Goal: Answer question/provide support: Share knowledge or assist other users

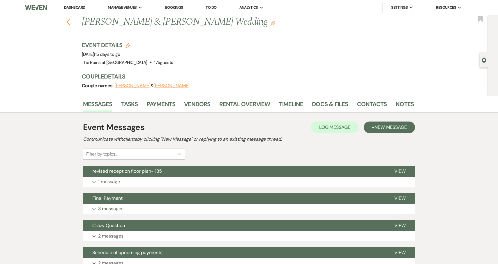
click at [67, 20] on icon "Previous" at bounding box center [68, 22] width 4 height 7
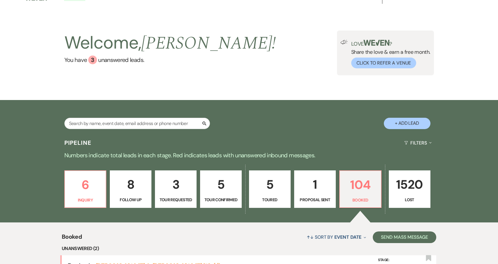
scroll to position [8, 0]
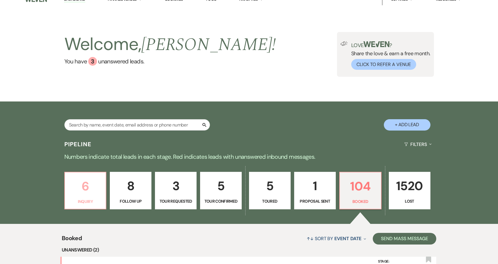
click at [86, 185] on p "6" at bounding box center [85, 187] width 34 height 20
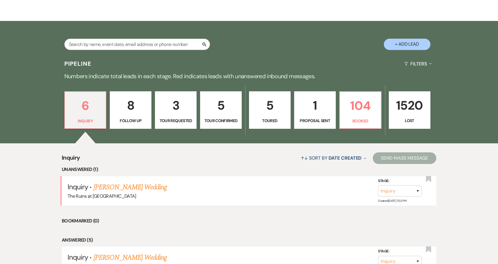
scroll to position [128, 0]
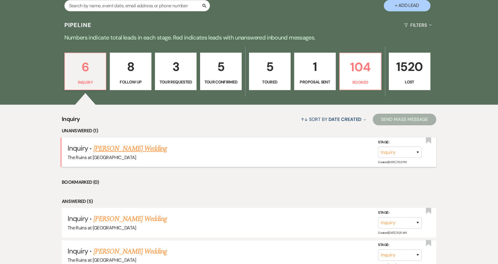
click at [140, 148] on link "[PERSON_NAME] Wedding" at bounding box center [130, 149] width 74 height 10
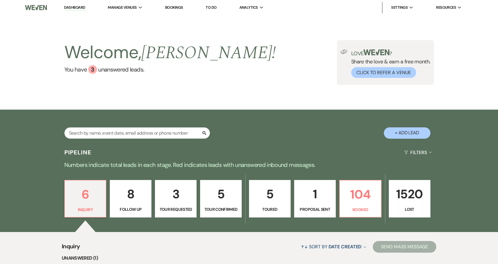
select select "5"
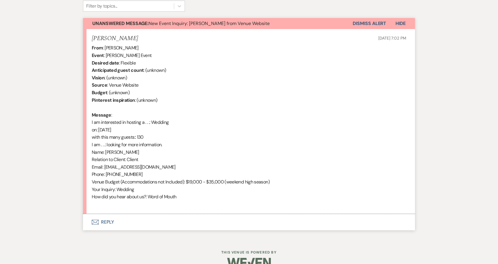
scroll to position [200, 0]
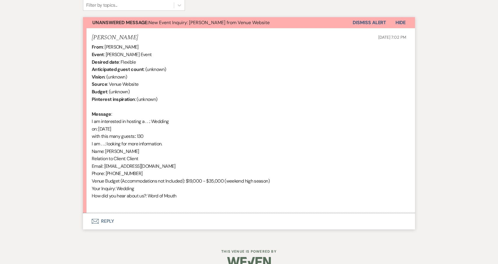
click at [102, 221] on button "Envelope Reply" at bounding box center [249, 221] width 332 height 16
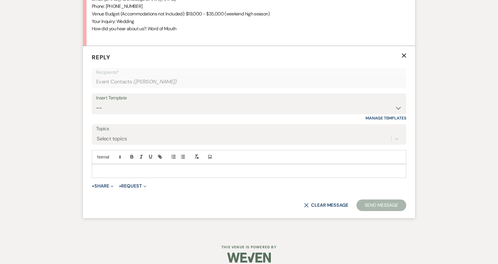
scroll to position [367, 0]
click at [398, 106] on select "-- Weven Planning Portal Introduction (Booked Events) Initial Inquiry Response …" at bounding box center [249, 108] width 306 height 11
select select "3991"
click at [96, 103] on select "-- Weven Planning Portal Introduction (Booked Events) Initial Inquiry Response …" at bounding box center [249, 108] width 306 height 11
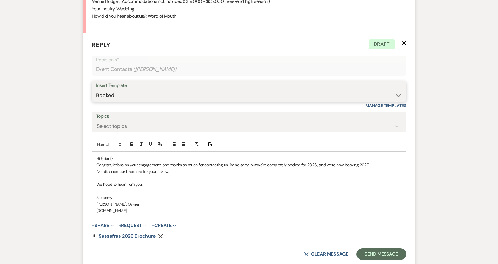
scroll to position [394, 0]
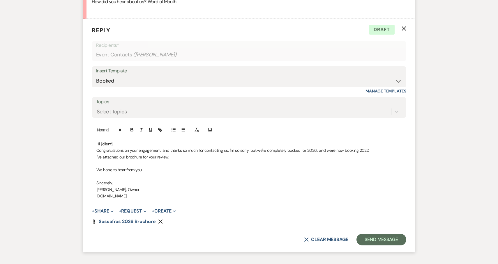
click at [116, 144] on p "Hi {client}" at bounding box center [248, 144] width 305 height 6
click at [390, 242] on button "Send Message" at bounding box center [381, 240] width 50 height 12
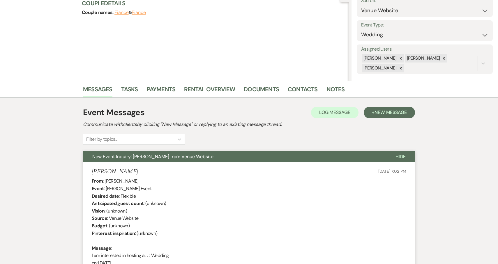
scroll to position [0, 0]
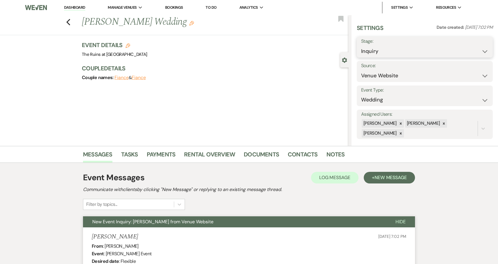
click at [486, 50] on select "Inquiry Follow Up Tour Requested Tour Confirmed Toured Proposal Sent Booked Lost" at bounding box center [424, 51] width 127 height 11
select select "8"
click at [361, 46] on select "Inquiry Follow Up Tour Requested Tour Confirmed Toured Proposal Sent Booked Lost" at bounding box center [424, 51] width 127 height 11
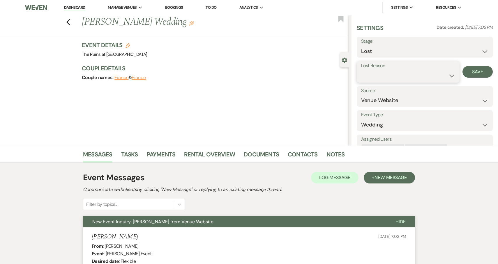
click at [451, 76] on select "Booked Elsewhere Budget Date Unavailable No Response Not a Good Match Capacity …" at bounding box center [408, 75] width 94 height 11
select select "8"
click at [361, 70] on select "Booked Elsewhere Budget Date Unavailable No Response Not a Good Match Capacity …" at bounding box center [408, 75] width 94 height 11
click at [480, 71] on button "Save" at bounding box center [478, 72] width 30 height 12
click at [67, 20] on icon "Previous" at bounding box center [68, 22] width 4 height 7
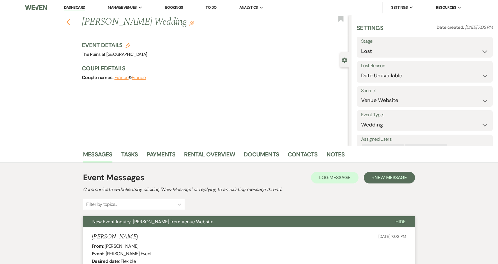
scroll to position [128, 0]
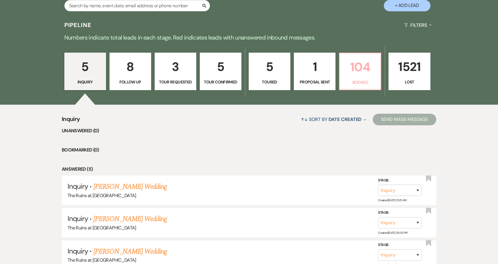
click at [363, 71] on p "104" at bounding box center [360, 67] width 34 height 20
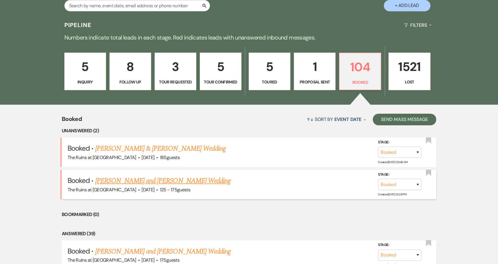
click at [184, 182] on link "[PERSON_NAME] and [PERSON_NAME] Wedding" at bounding box center [163, 181] width 136 height 10
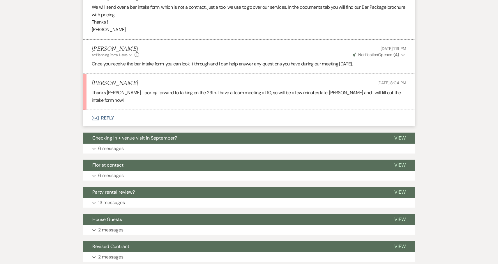
scroll to position [692, 0]
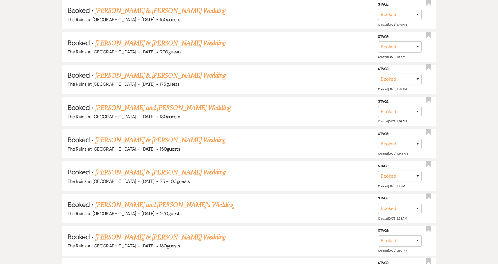
scroll to position [128, 0]
